Goal: Navigation & Orientation: Understand site structure

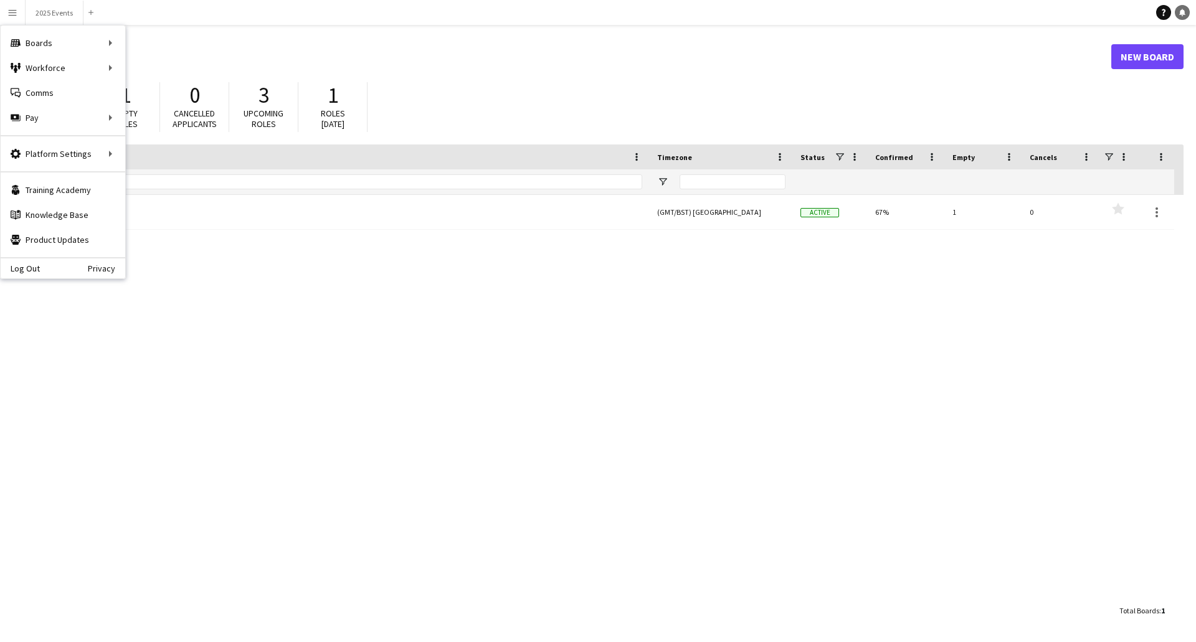
click at [1183, 10] on icon at bounding box center [1183, 12] width 6 height 6
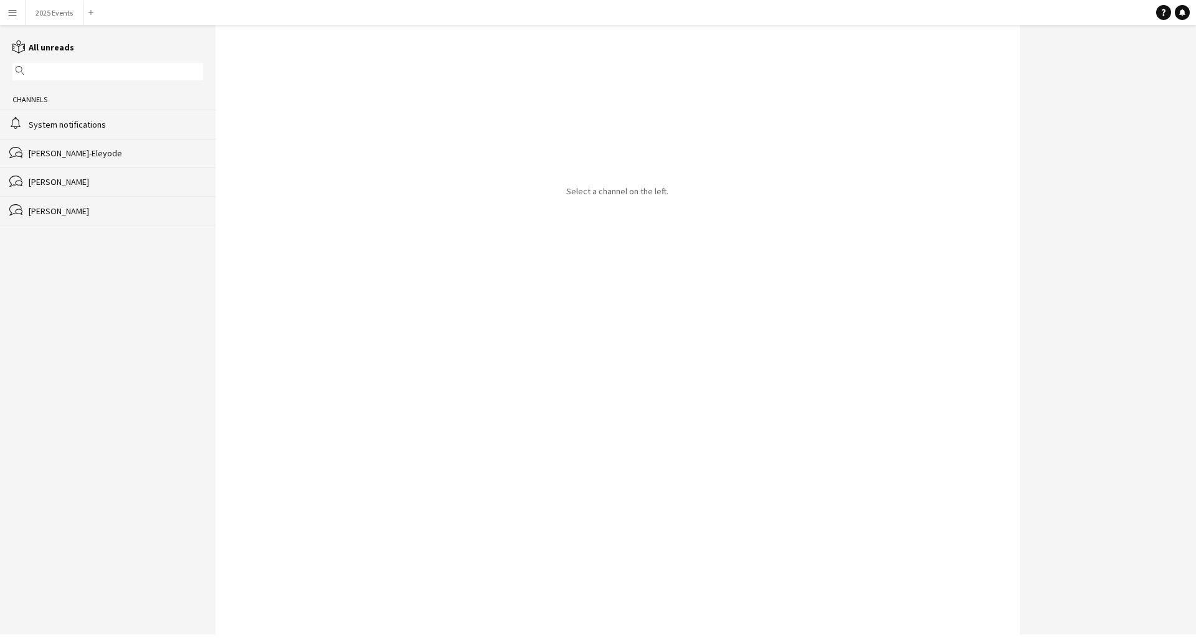
click at [7, 14] on button "Menu" at bounding box center [12, 12] width 25 height 25
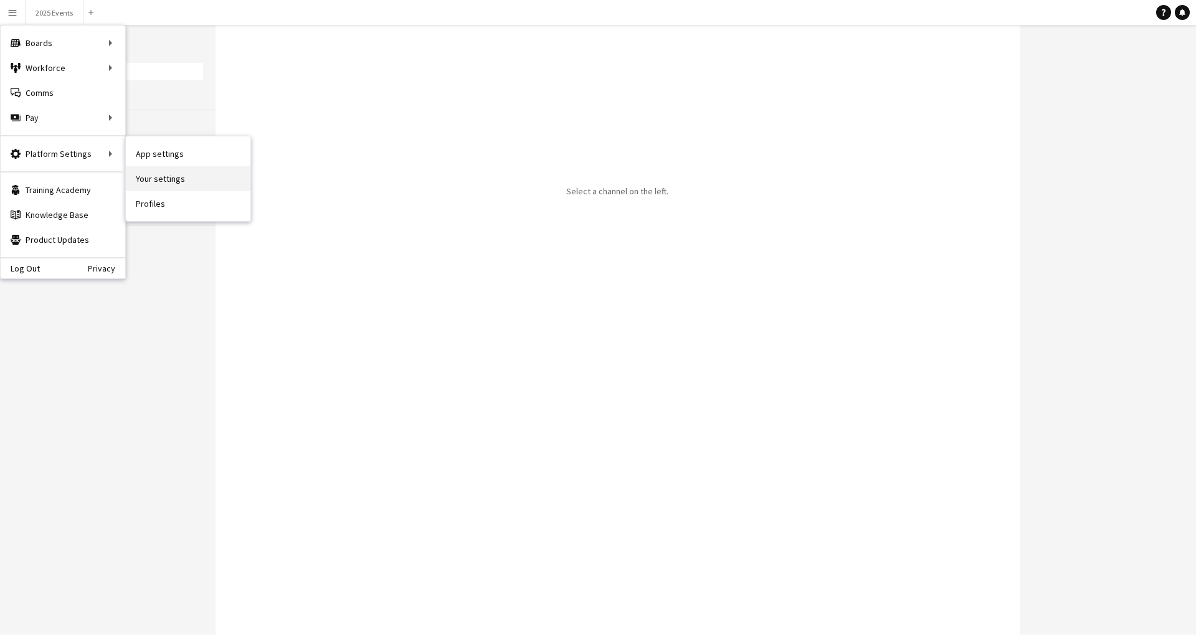
click at [171, 184] on link "Your settings" at bounding box center [188, 178] width 125 height 25
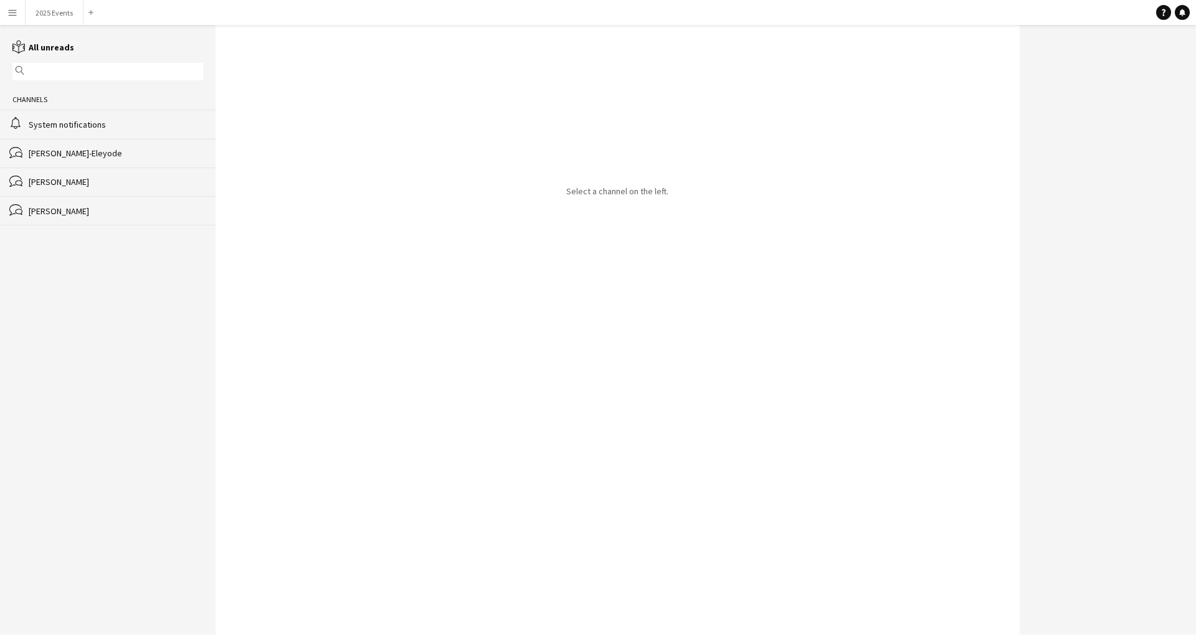
click at [16, 12] on app-icon "Menu" at bounding box center [12, 12] width 10 height 10
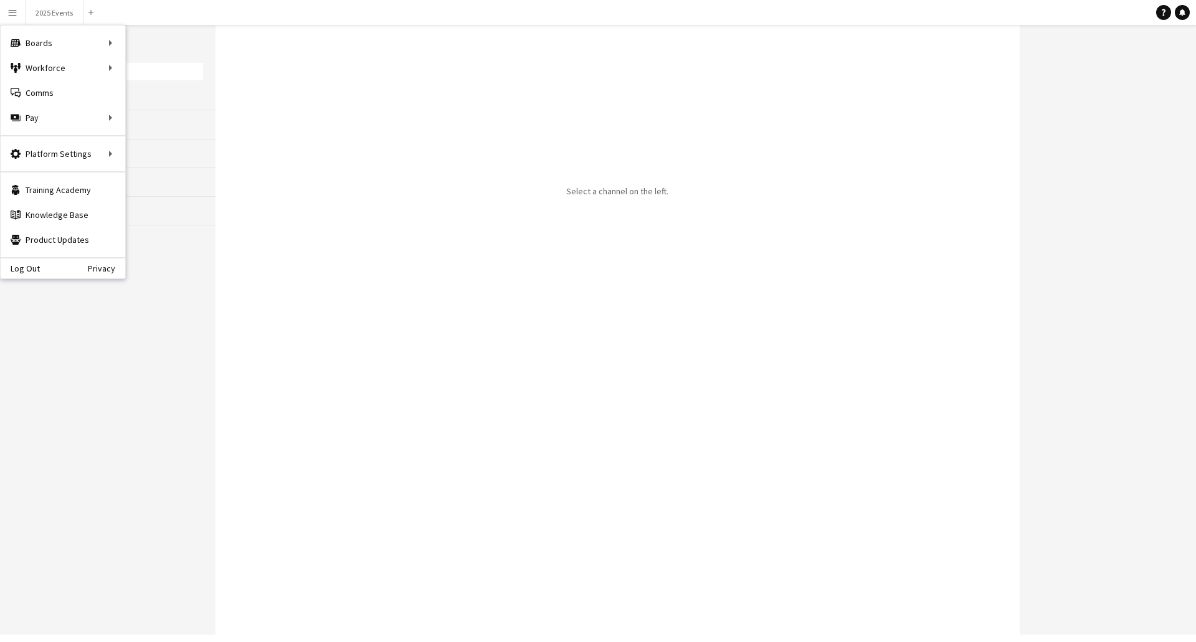
click at [364, 302] on div "Select a channel on the left." at bounding box center [618, 330] width 804 height 610
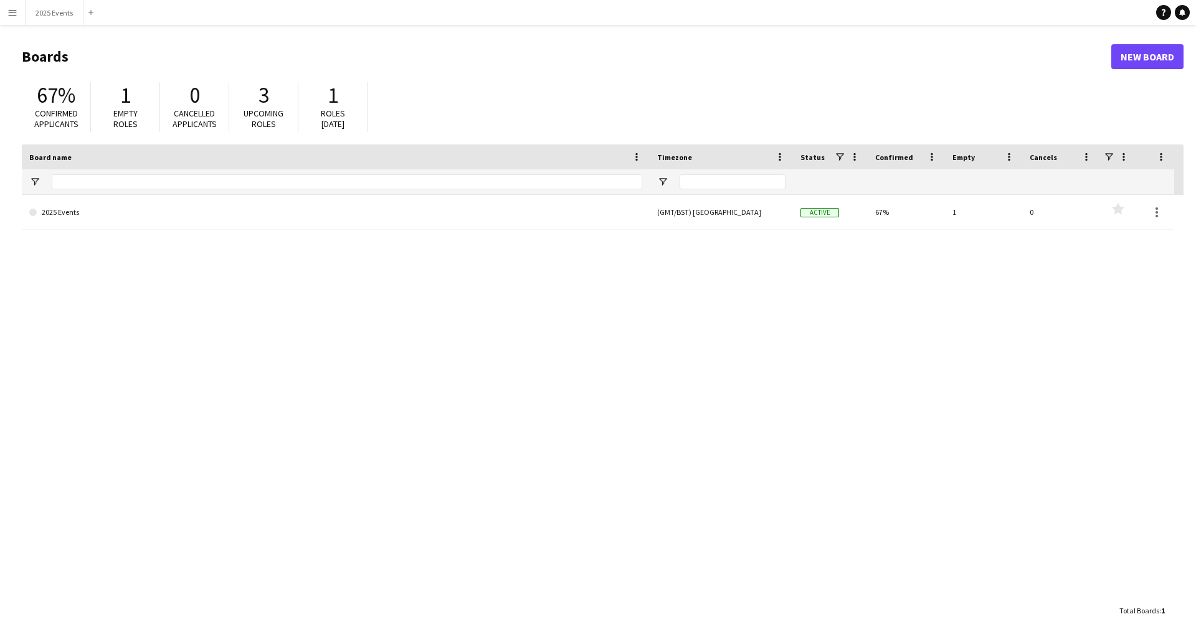
click at [21, 14] on button "Menu" at bounding box center [12, 12] width 25 height 25
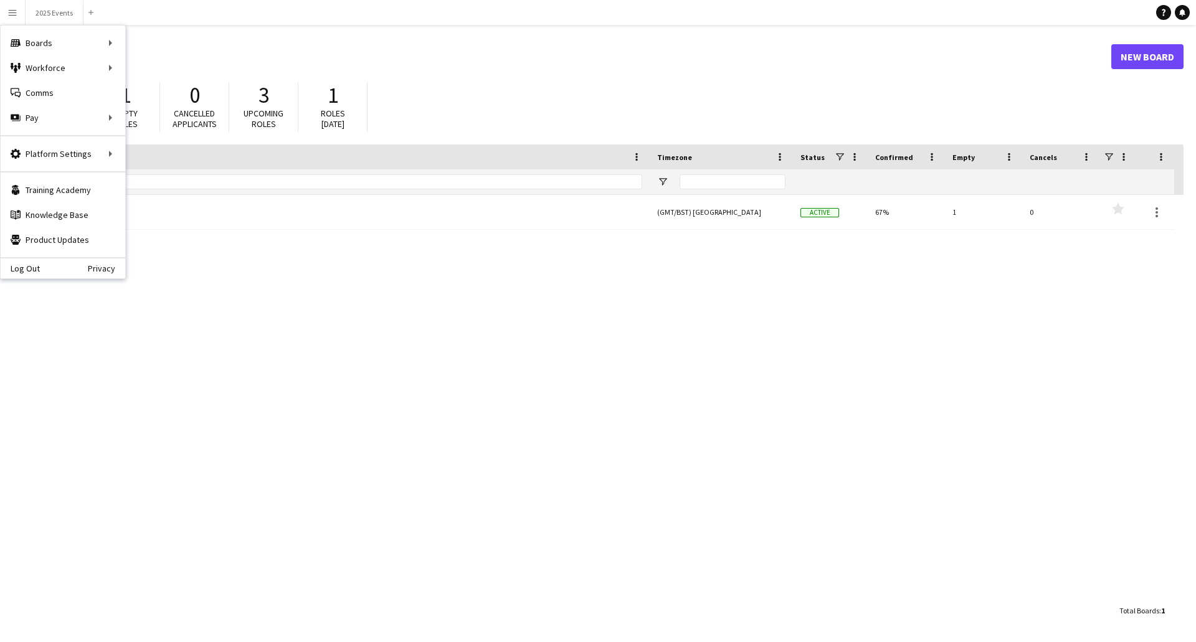
click at [14, 12] on app-icon "Menu" at bounding box center [12, 12] width 10 height 10
click at [1187, 9] on link "Notifications" at bounding box center [1182, 12] width 15 height 15
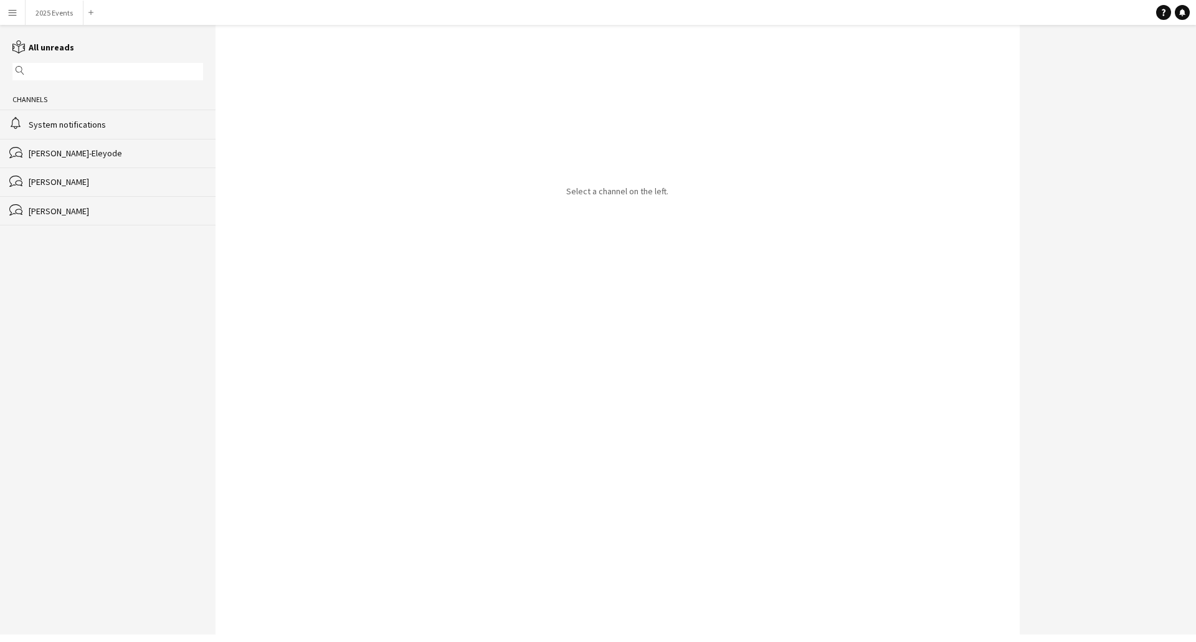
click at [19, 12] on button "Menu" at bounding box center [12, 12] width 25 height 25
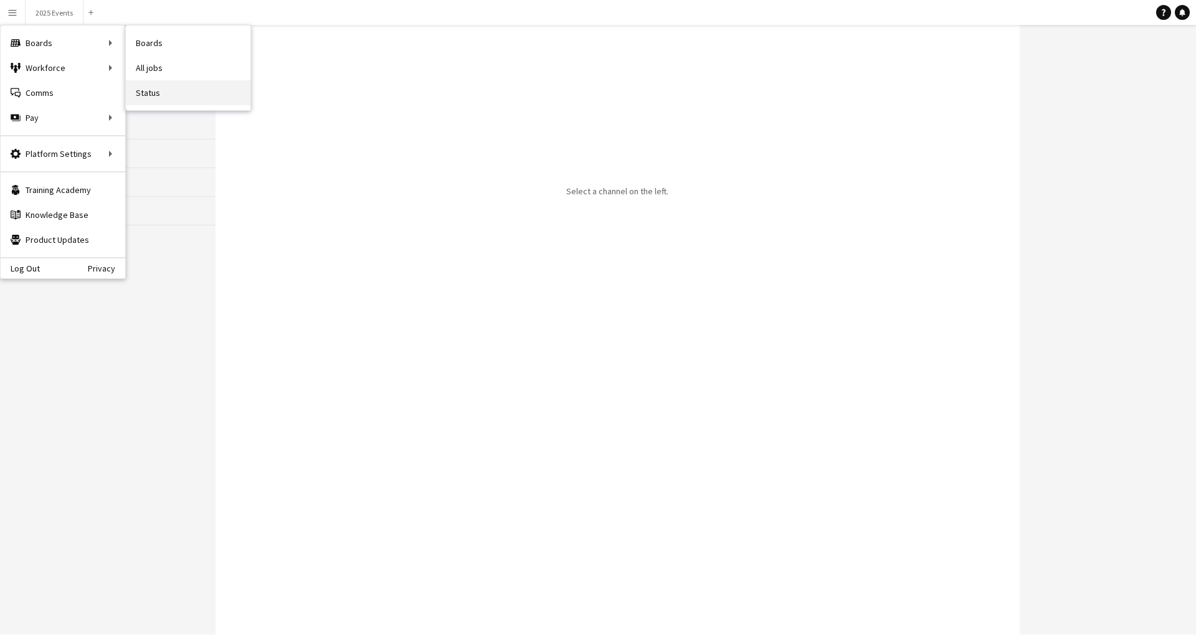
click at [160, 88] on link "Status" at bounding box center [188, 92] width 125 height 25
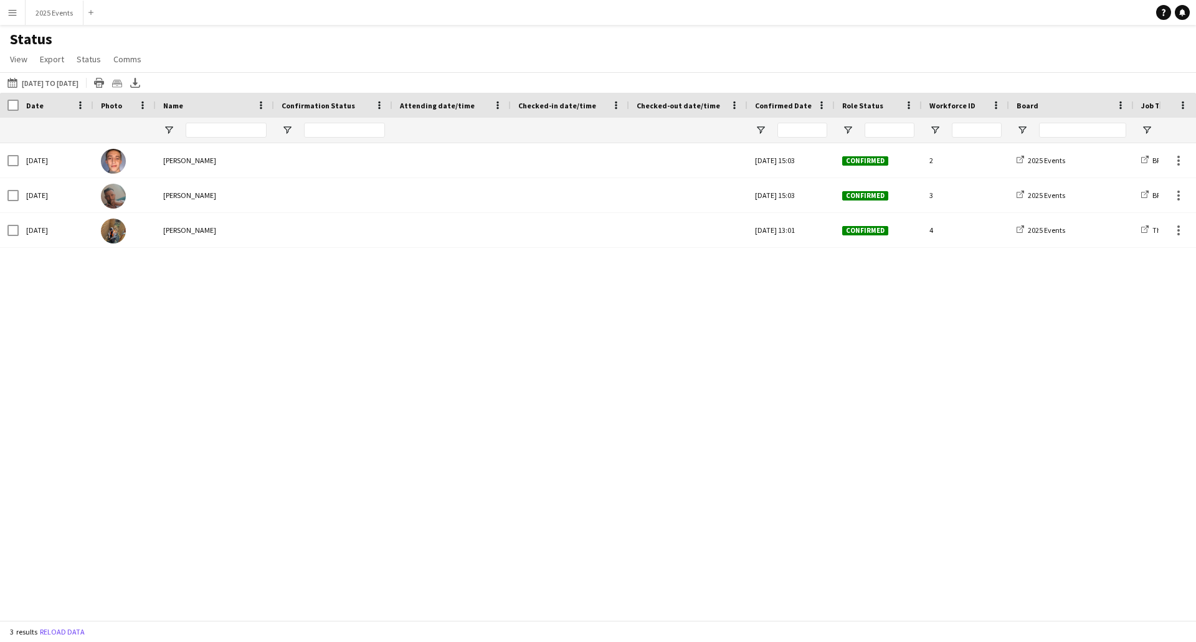
click at [14, 12] on app-icon "Menu" at bounding box center [12, 12] width 10 height 10
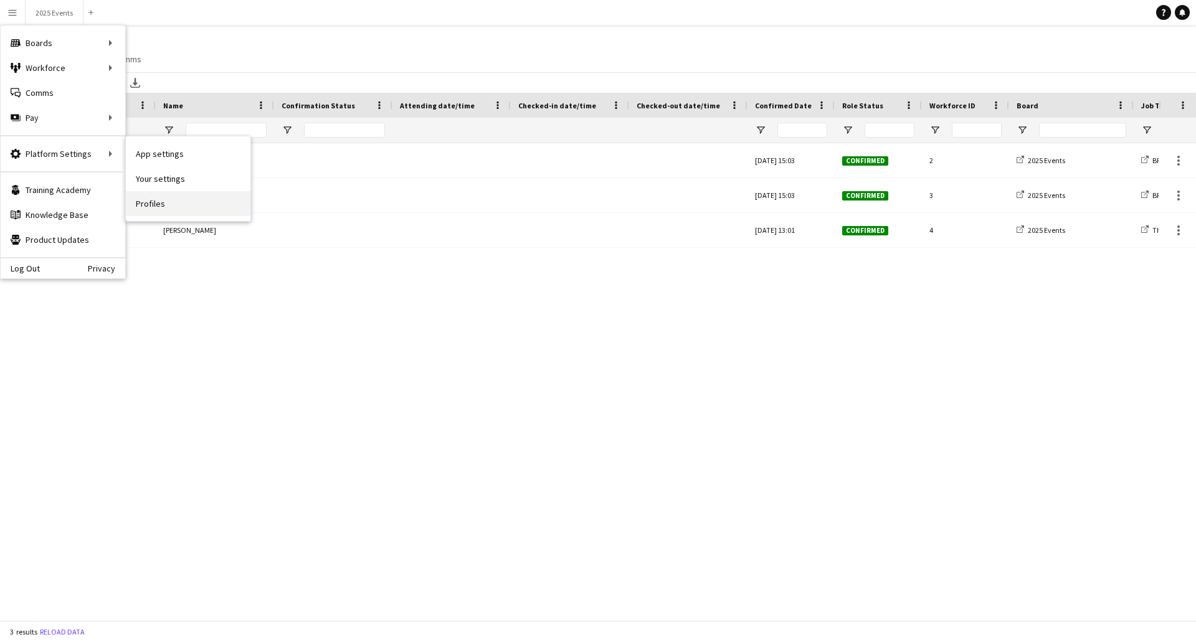
click at [163, 198] on link "Profiles" at bounding box center [188, 203] width 125 height 25
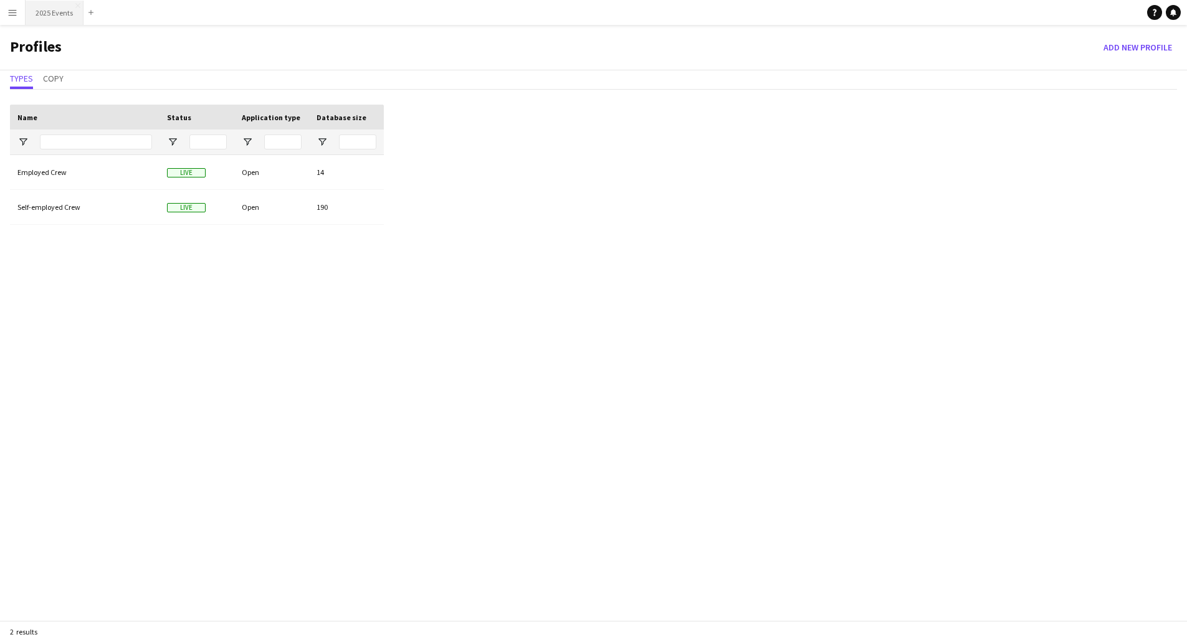
click at [44, 16] on button "2025 Events Close" at bounding box center [55, 13] width 58 height 24
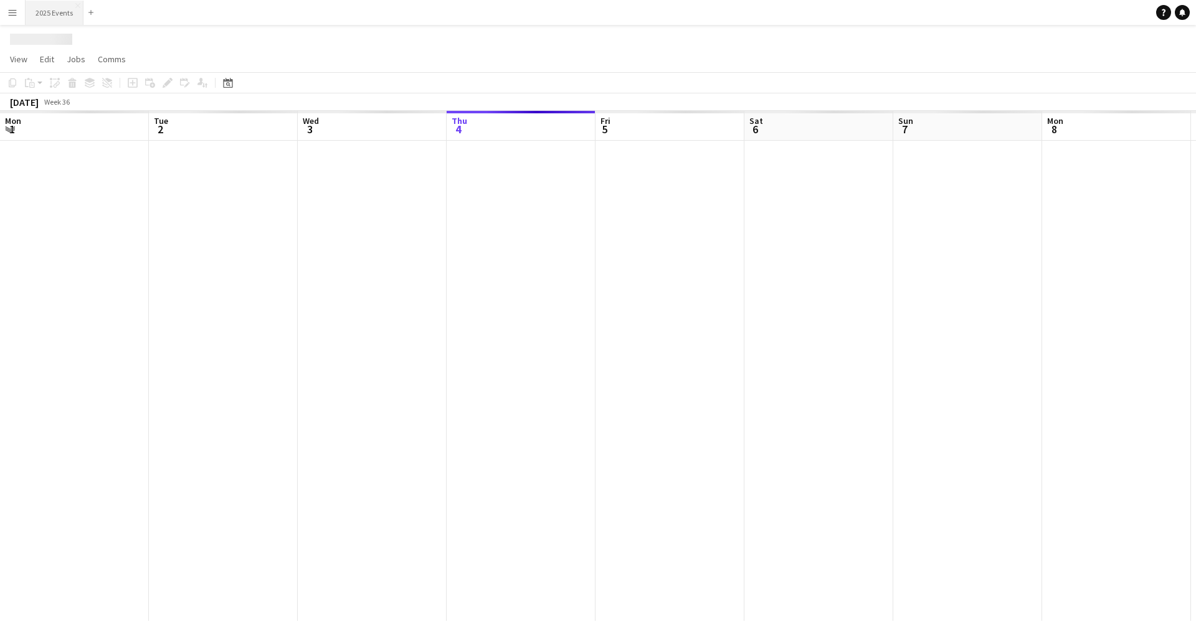
scroll to position [0, 298]
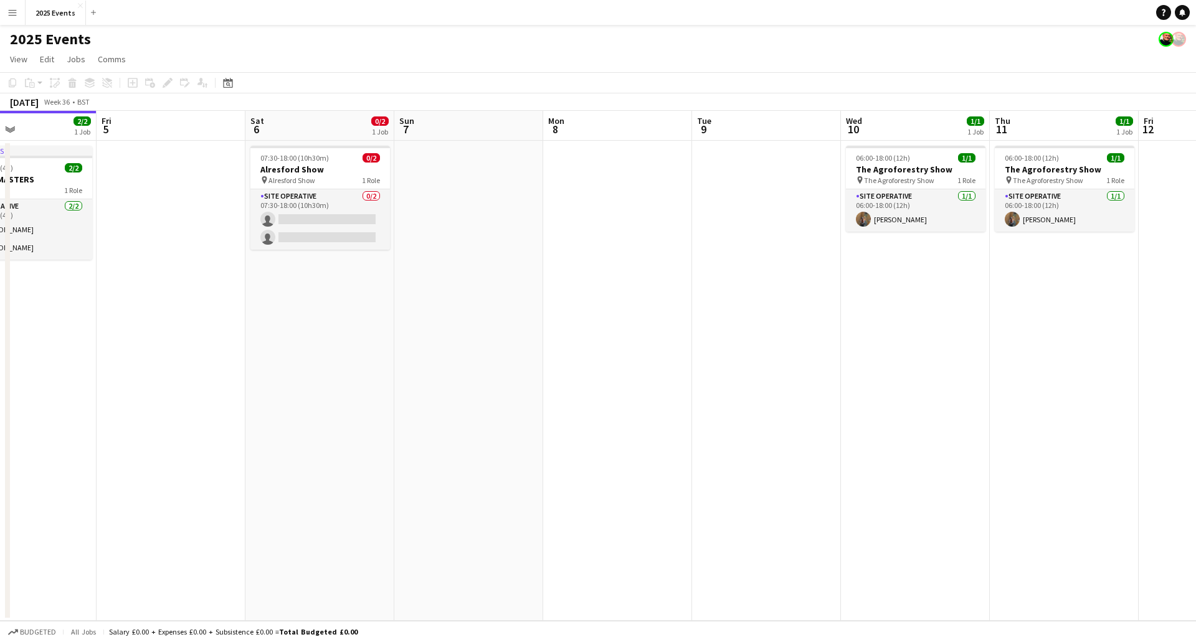
drag, startPoint x: 997, startPoint y: 225, endPoint x: 637, endPoint y: 232, distance: 359.6
click at [637, 232] on app-calendar-viewport "Mon 1 3/3 2 Jobs Tue 2 1/1 1 Job Wed 3 3/3 2 Jobs Thu 4 2/2 1 Job Fri 5 Sat 6 0…" at bounding box center [598, 366] width 1196 height 510
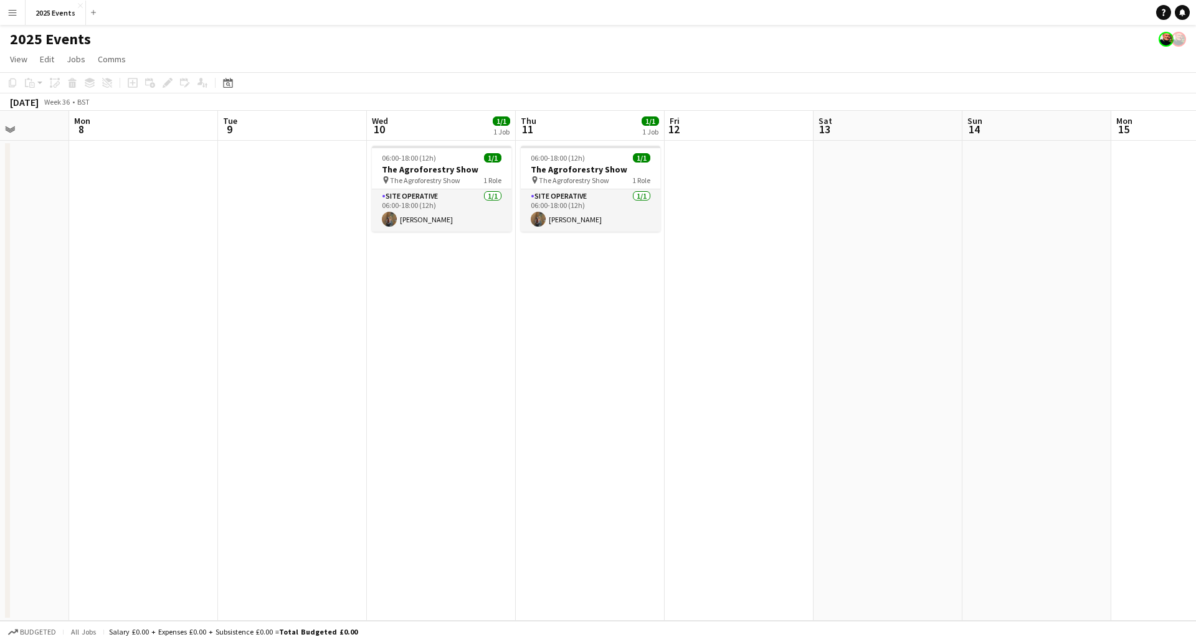
drag, startPoint x: 712, startPoint y: 259, endPoint x: 568, endPoint y: 277, distance: 145.1
click at [480, 274] on app-calendar-viewport "Fri 5 Sat 6 0/2 1 Job Sun 7 Mon 8 Tue 9 Wed 10 1/1 1 Job Thu 11 1/1 1 Job Fri 1…" at bounding box center [598, 366] width 1196 height 510
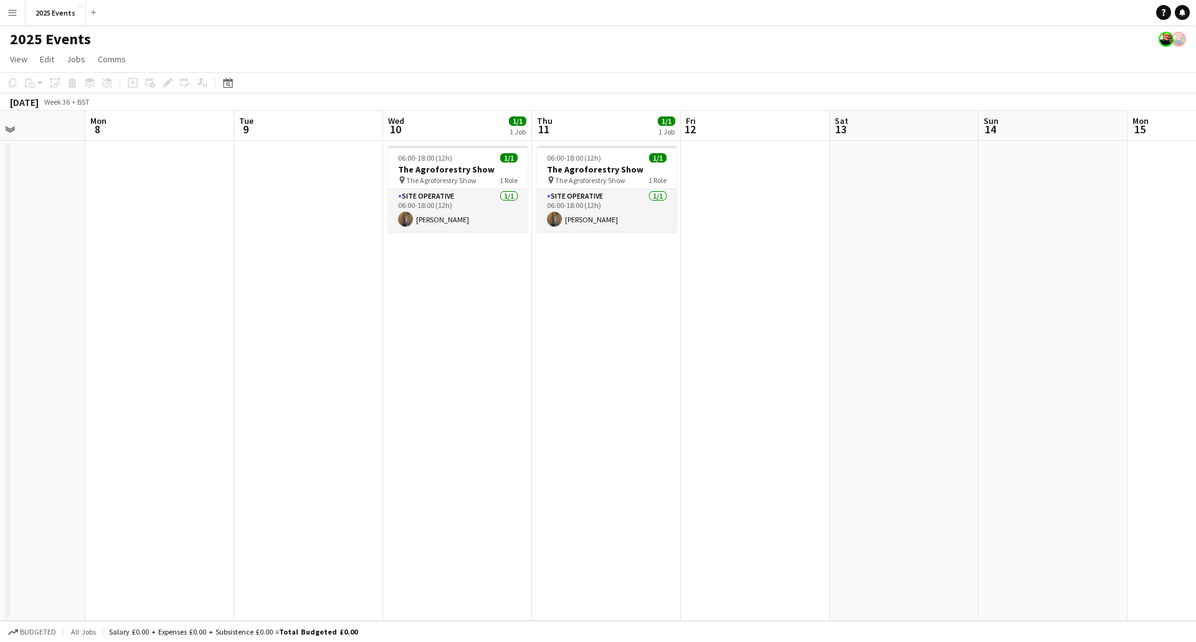
scroll to position [0, 330]
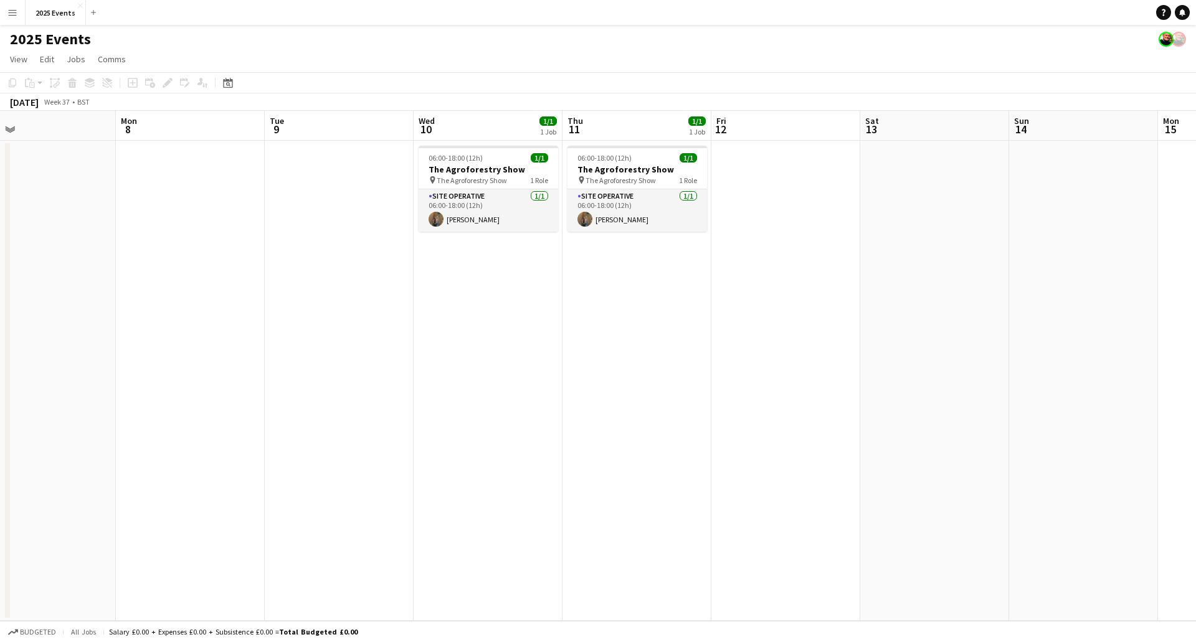
drag, startPoint x: 475, startPoint y: 289, endPoint x: 539, endPoint y: 275, distance: 65.6
click at [538, 275] on app-calendar-viewport "Fri 5 Sat 6 0/2 1 Job Sun 7 Mon 8 Tue 9 Wed 10 1/1 1 Job Thu 11 1/1 1 Job Fri 1…" at bounding box center [598, 366] width 1196 height 510
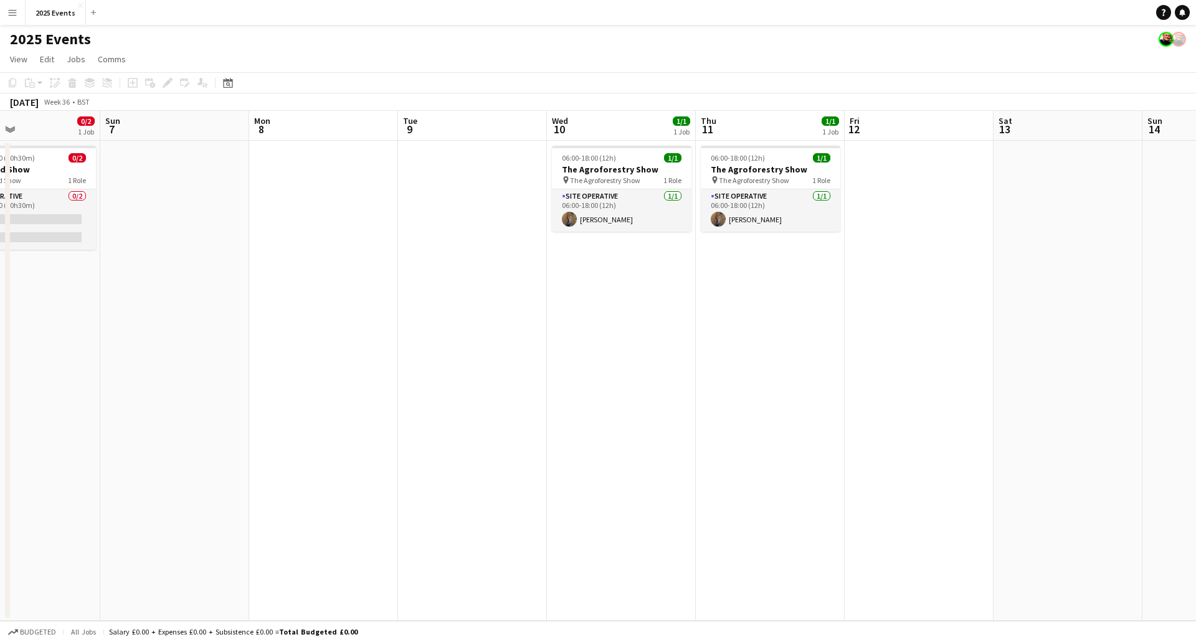
drag, startPoint x: 330, startPoint y: 259, endPoint x: 561, endPoint y: 245, distance: 232.2
click at [565, 245] on app-calendar-viewport "Thu 4 2/2 1 Job Fri 5 Sat 6 0/2 1 Job Sun 7 Mon 8 Tue 9 Wed 10 1/1 1 Job Thu 11…" at bounding box center [598, 366] width 1196 height 510
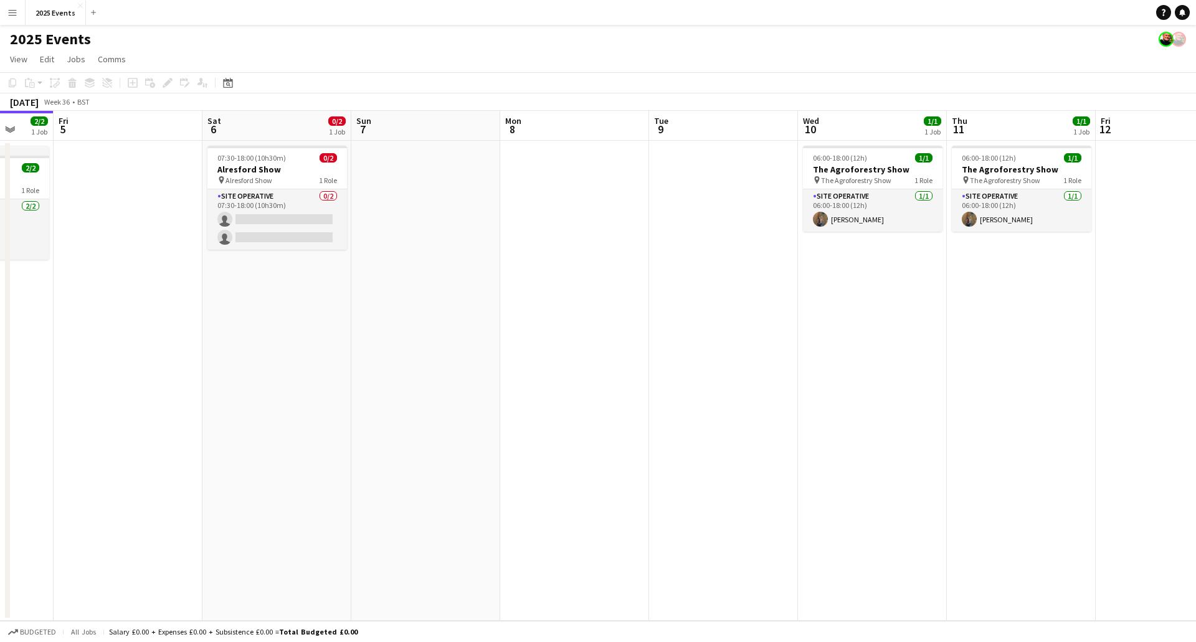
drag, startPoint x: 386, startPoint y: 264, endPoint x: 533, endPoint y: 254, distance: 148.1
click at [533, 254] on app-calendar-viewport "Tue 2 1/1 1 Job Wed 3 3/3 2 Jobs Thu 4 2/2 1 Job Fri 5 Sat 6 0/2 1 Job Sun 7 Mo…" at bounding box center [598, 366] width 1196 height 510
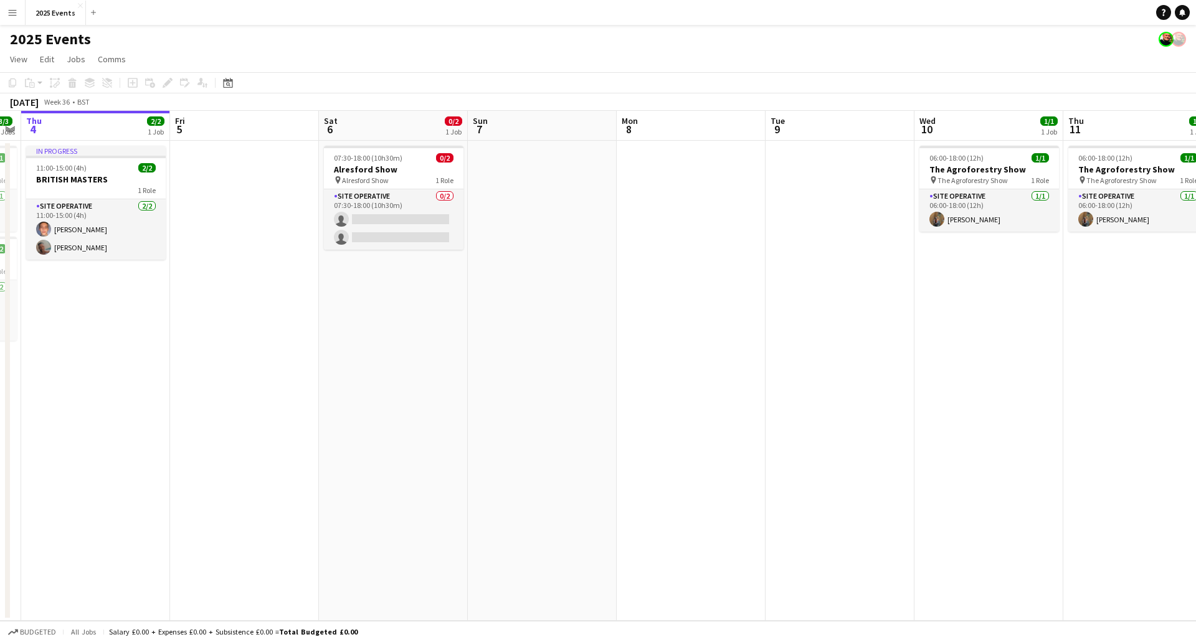
drag, startPoint x: 642, startPoint y: 237, endPoint x: 674, endPoint y: 234, distance: 31.3
click at [672, 235] on app-calendar-viewport "Tue 2 1/1 1 Job Wed 3 3/3 2 Jobs Thu 4 2/2 1 Job Fri 5 Sat 6 0/2 1 Job Sun 7 Mo…" at bounding box center [598, 366] width 1196 height 510
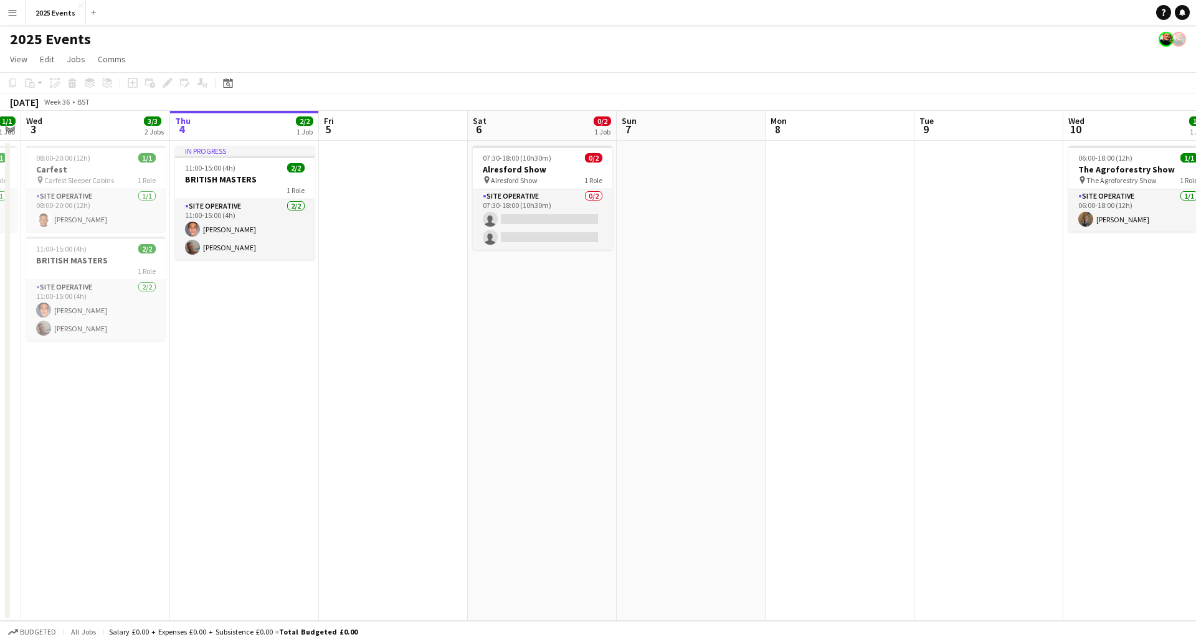
scroll to position [0, 350]
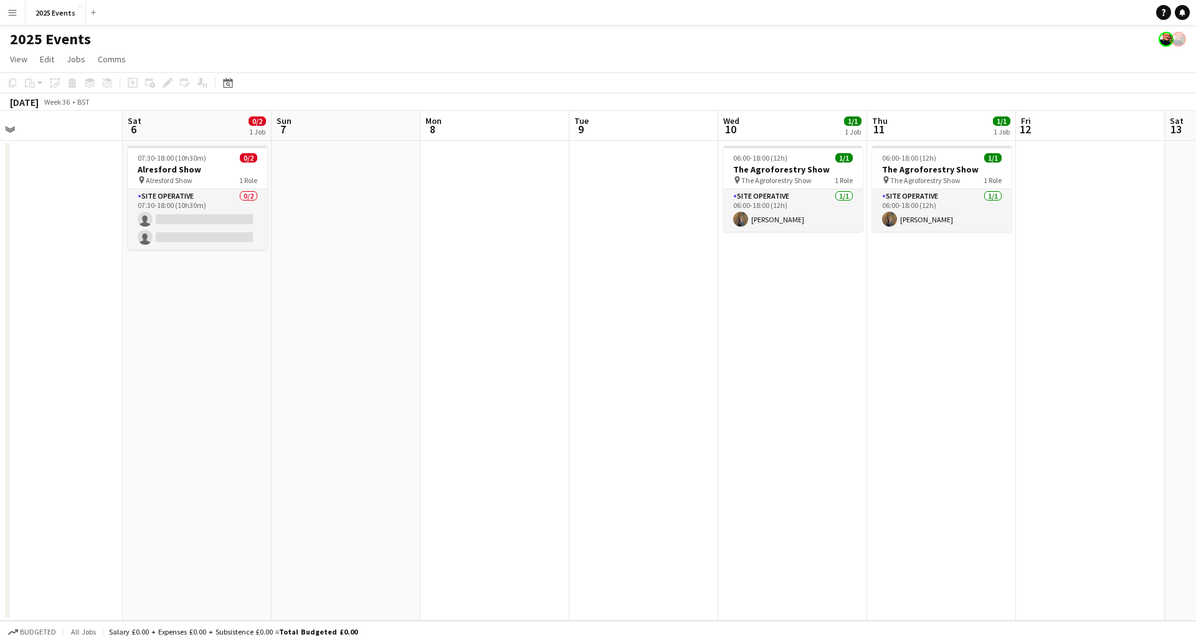
drag, startPoint x: 305, startPoint y: 275, endPoint x: 155, endPoint y: 311, distance: 154.3
click at [0, 303] on html "Menu Boards Boards Boards All jobs Status Workforce Workforce My Workforce Recr…" at bounding box center [598, 321] width 1196 height 642
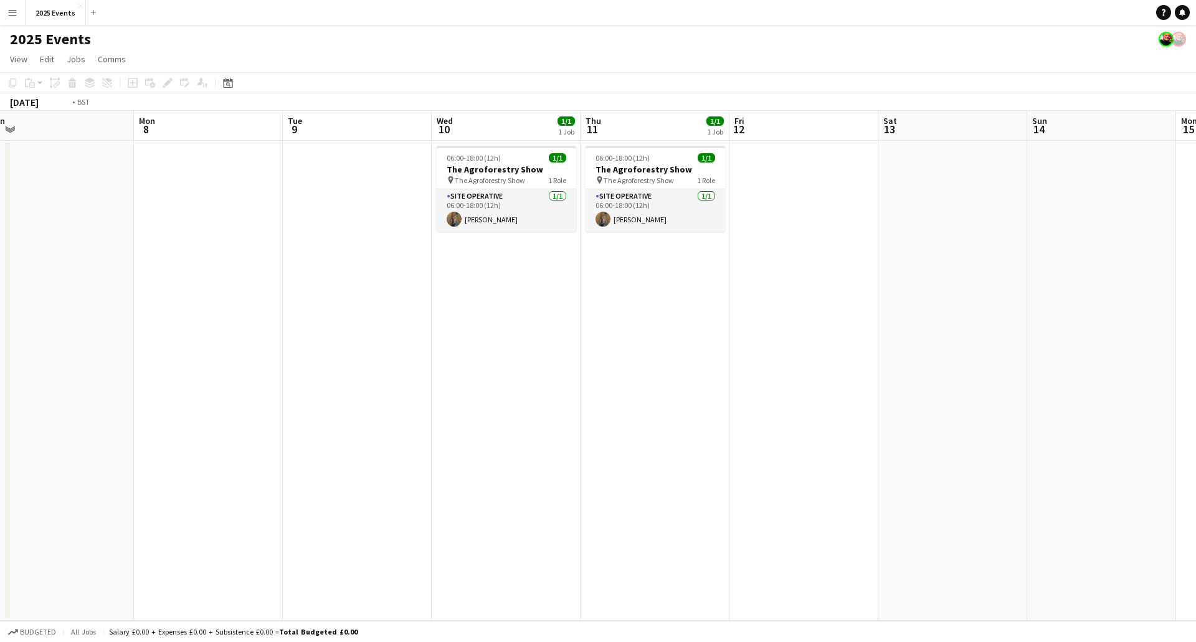
drag, startPoint x: 541, startPoint y: 324, endPoint x: 83, endPoint y: 332, distance: 458.7
click at [83, 331] on app-calendar-viewport "Thu 4 2/2 1 Job Fri 5 Sat 6 0/2 1 Job Sun 7 Mon 8 Tue 9 Wed 10 1/1 1 Job Thu 11…" at bounding box center [598, 366] width 1196 height 510
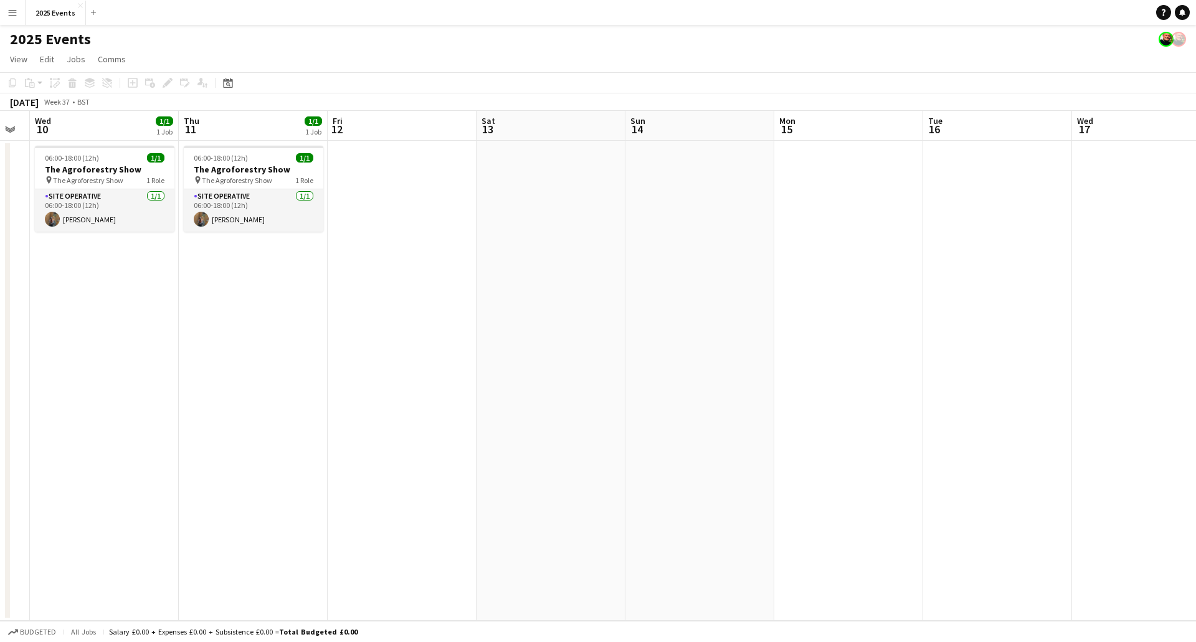
drag, startPoint x: 803, startPoint y: 382, endPoint x: 472, endPoint y: 365, distance: 331.3
click at [470, 366] on app-calendar-viewport "Sun 7 Mon 8 Tue 9 Wed 10 1/1 1 Job Thu 11 1/1 1 Job Fri 12 Sat 13 Sun 14 Mon 15…" at bounding box center [598, 366] width 1196 height 510
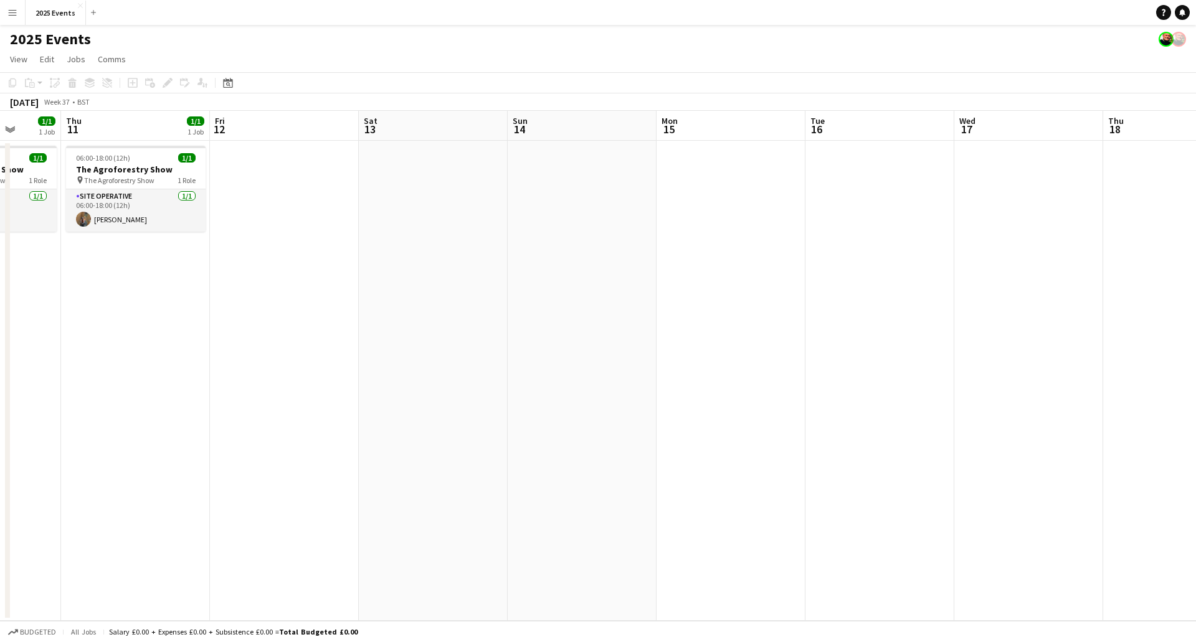
drag, startPoint x: 484, startPoint y: 363, endPoint x: 941, endPoint y: 317, distance: 459.7
click at [941, 317] on app-calendar-viewport "Tue 9 Wed 10 1/1 1 Job Thu 11 1/1 1 Job Fri 12 Sat 13 Sun 14 Mon 15 Tue 16 Wed …" at bounding box center [598, 366] width 1196 height 510
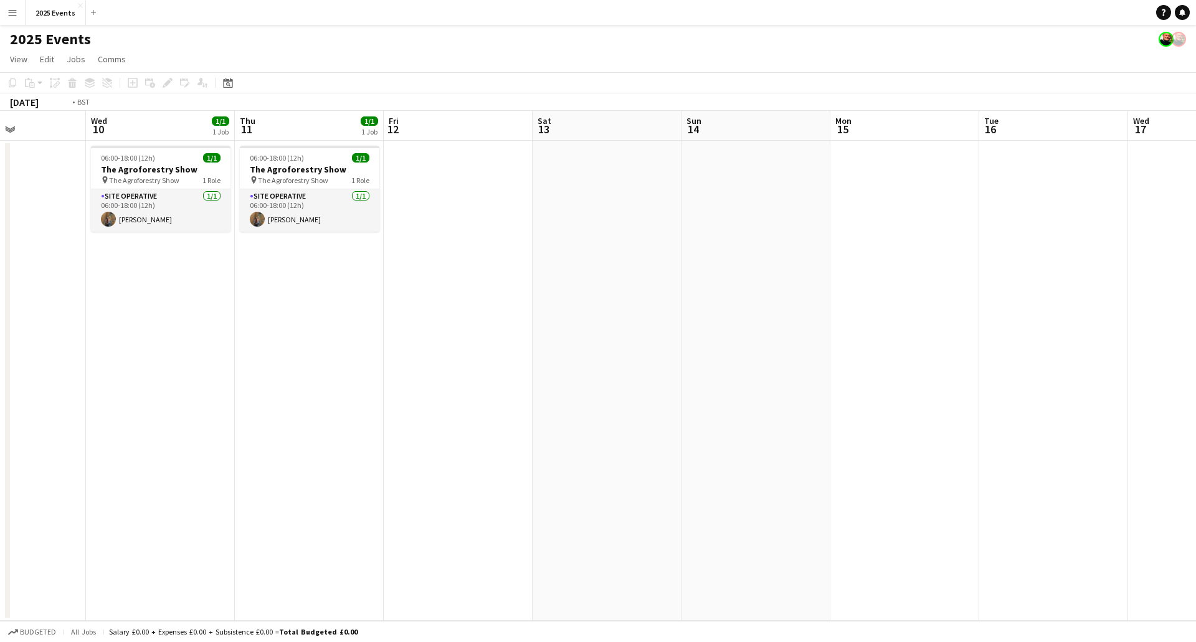
drag, startPoint x: 541, startPoint y: 353, endPoint x: 698, endPoint y: 336, distance: 157.2
click at [696, 337] on app-calendar-viewport "Sun 7 Mon 8 Tue 9 Wed 10 1/1 1 Job Thu 11 1/1 1 Job Fri 12 Sat 13 Sun 14 Mon 15…" at bounding box center [598, 366] width 1196 height 510
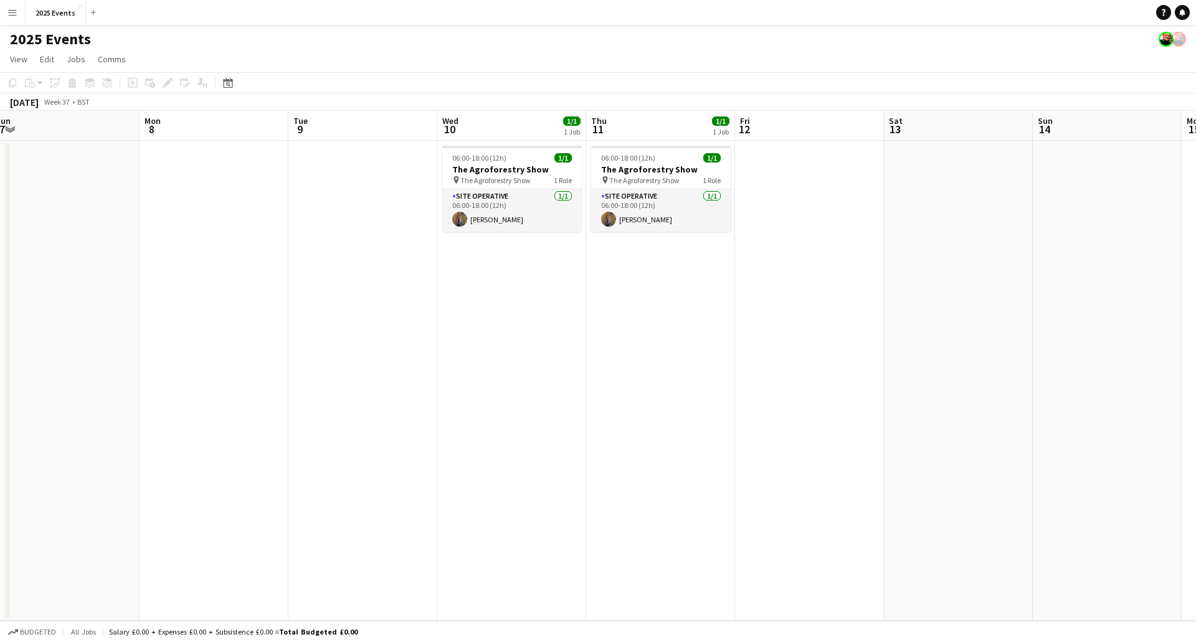
scroll to position [0, 388]
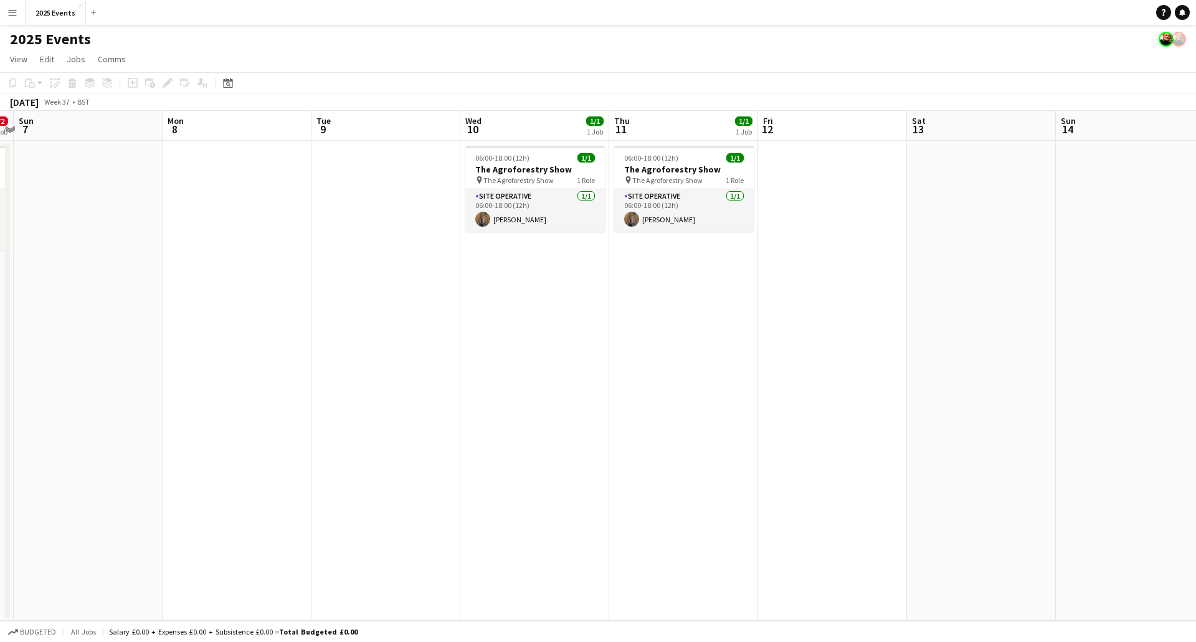
drag, startPoint x: 855, startPoint y: 323, endPoint x: 902, endPoint y: 282, distance: 63.1
click at [1009, 299] on app-calendar-viewport "Fri 5 Sat 6 0/2 1 Job Sun 7 Mon 8 Tue 9 Wed 10 1/1 1 Job Thu 11 1/1 1 Job Fri 1…" at bounding box center [598, 366] width 1196 height 510
